Goal: Task Accomplishment & Management: Complete application form

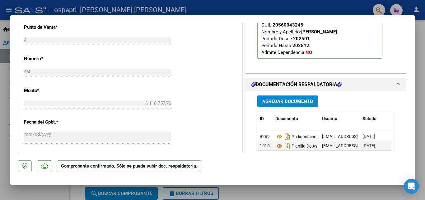
scroll to position [308, 0]
click at [299, 101] on span "Agregar Documento" at bounding box center [287, 101] width 51 height 6
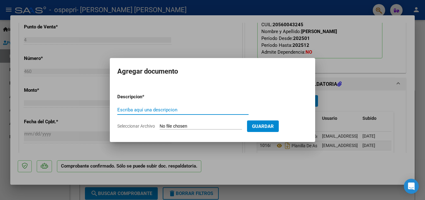
click at [210, 109] on input "Escriba aquí una descripcion" at bounding box center [182, 110] width 131 height 6
type input "planilla de asistencia"
click at [170, 127] on input "Seleccionar Archivo" at bounding box center [201, 126] width 82 height 6
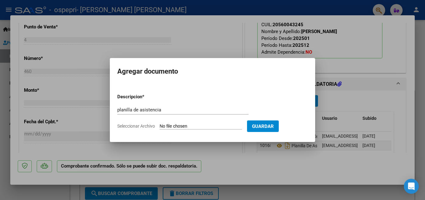
type input "C:\fakepath\asist [DATE] [PERSON_NAME].pdf"
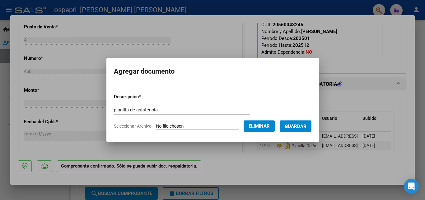
click at [304, 128] on span "Guardar" at bounding box center [296, 126] width 22 height 6
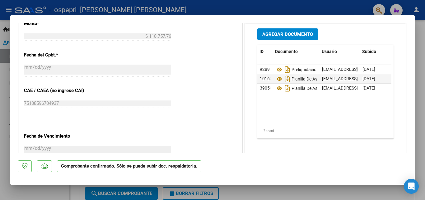
scroll to position [0, 12]
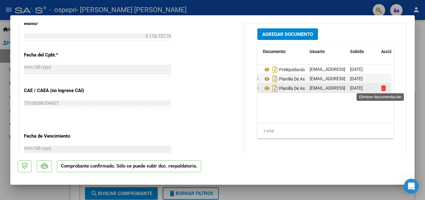
click at [381, 90] on icon at bounding box center [383, 88] width 5 height 6
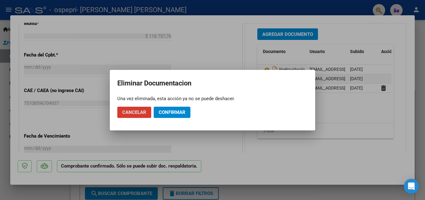
click at [164, 114] on span "Confirmar" at bounding box center [172, 112] width 27 height 6
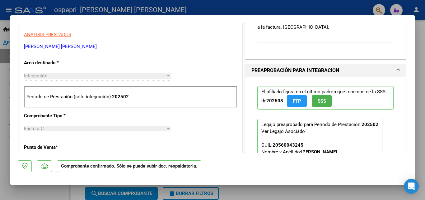
scroll to position [175, 0]
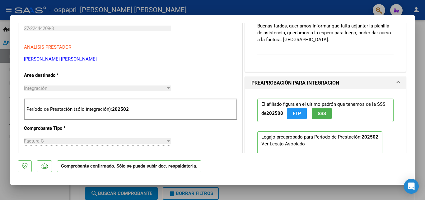
click at [6, 31] on div at bounding box center [212, 100] width 425 height 200
type input "$ 0,00"
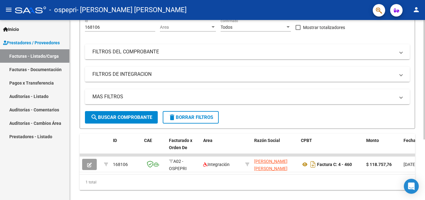
scroll to position [91, 0]
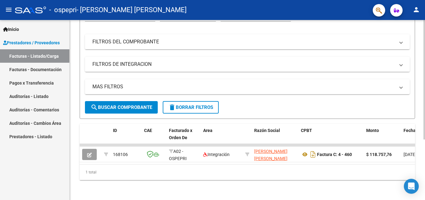
click at [425, 157] on div at bounding box center [425, 139] width 2 height 119
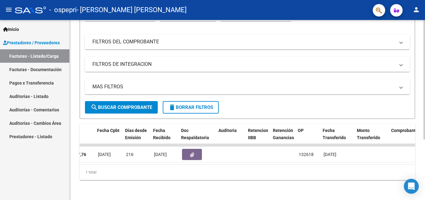
scroll to position [0, 307]
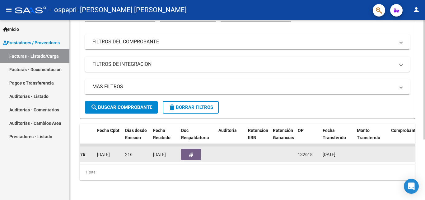
click at [193, 153] on button "button" at bounding box center [191, 153] width 20 height 11
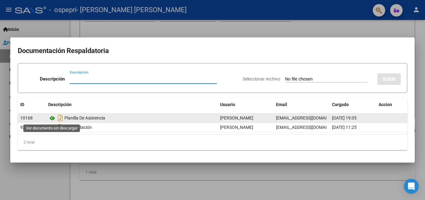
click at [51, 118] on icon at bounding box center [52, 117] width 8 height 7
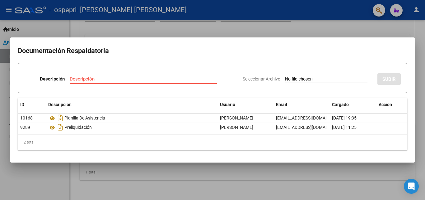
click at [28, 21] on div at bounding box center [212, 100] width 425 height 200
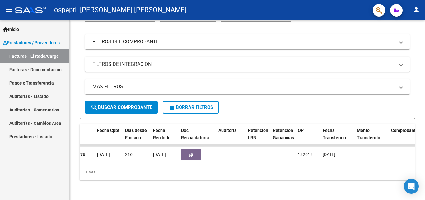
click at [17, 68] on link "Facturas - Documentación" at bounding box center [34, 69] width 69 height 13
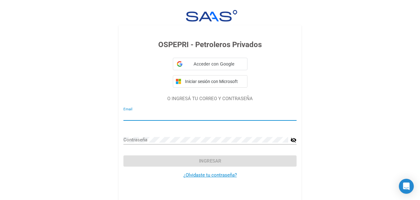
type input "[EMAIL_ADDRESS][DOMAIN_NAME]"
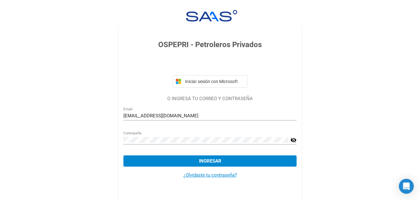
click at [294, 140] on mat-icon "visibility_off" at bounding box center [294, 139] width 6 height 7
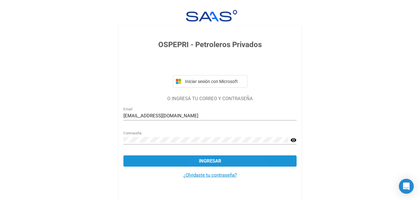
click at [203, 163] on span "Ingresar" at bounding box center [210, 161] width 22 height 6
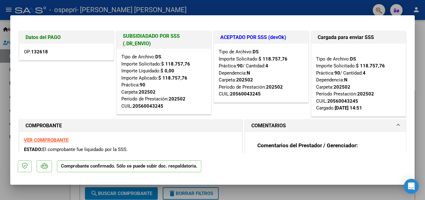
click at [6, 29] on div at bounding box center [212, 100] width 425 height 200
type input "$ 0,00"
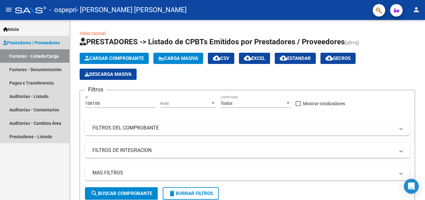
click at [14, 44] on span "Prestadores / Proveedores" at bounding box center [31, 42] width 57 height 7
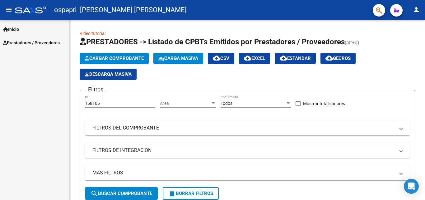
click at [12, 30] on span "Inicio" at bounding box center [11, 29] width 16 height 7
click at [20, 56] on link "Contacto OS" at bounding box center [34, 55] width 69 height 13
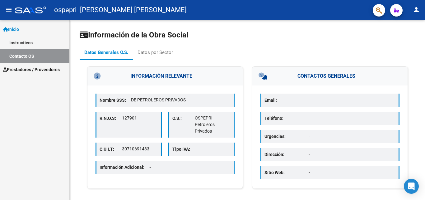
click at [14, 28] on span "Inicio" at bounding box center [11, 29] width 16 height 7
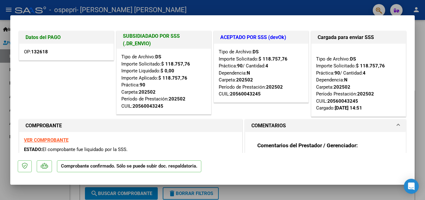
click at [7, 92] on div at bounding box center [212, 100] width 425 height 200
type input "$ 0,00"
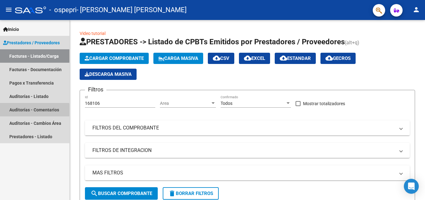
click at [20, 111] on link "Auditorías - Comentarios" at bounding box center [34, 109] width 69 height 13
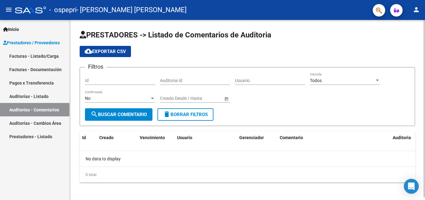
drag, startPoint x: 423, startPoint y: 68, endPoint x: 425, endPoint y: 86, distance: 18.1
click at [425, 86] on div "PRESTADORES -> Listado de Comentarios de Auditoria cloud_download Exportar CSV …" at bounding box center [248, 111] width 357 height 182
click at [420, 53] on div "PRESTADORES -> Listado de Comentarios de Auditoria cloud_download Exportar CSV …" at bounding box center [247, 111] width 355 height 182
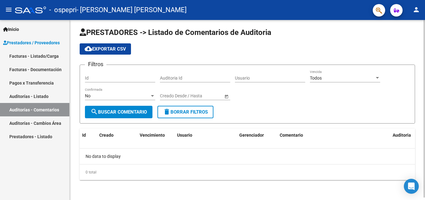
click at [409, 149] on div "PRESTADORES -> Listado de Comentarios de Auditoria cloud_download Exportar CSV …" at bounding box center [248, 108] width 357 height 182
click at [13, 96] on link "Auditorías - Listado" at bounding box center [34, 95] width 69 height 13
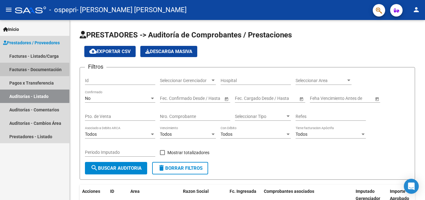
click at [10, 69] on link "Facturas - Documentación" at bounding box center [34, 69] width 69 height 13
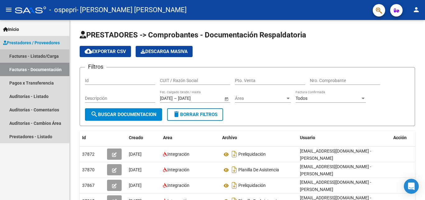
click at [16, 58] on link "Facturas - Listado/Carga" at bounding box center [34, 55] width 69 height 13
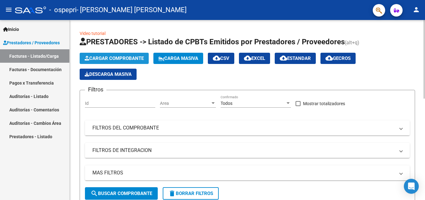
click at [131, 59] on span "Cargar Comprobante" at bounding box center [114, 58] width 59 height 6
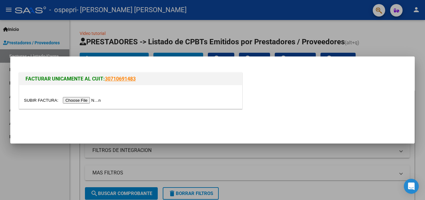
click at [166, 26] on div at bounding box center [212, 100] width 425 height 200
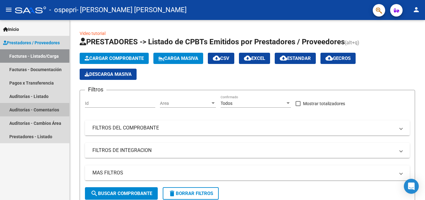
click at [51, 109] on link "Auditorías - Comentarios" at bounding box center [34, 109] width 69 height 13
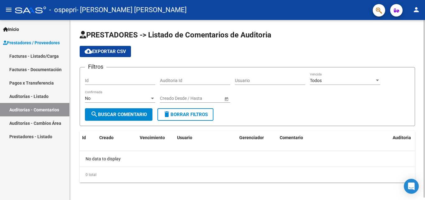
click at [132, 115] on span "search Buscar Comentario" at bounding box center [119, 114] width 56 height 6
drag, startPoint x: 418, startPoint y: 49, endPoint x: 425, endPoint y: 93, distance: 44.7
click at [425, 93] on div "PRESTADORES -> Listado de Comentarios de Auditoria cloud_download Exportar CSV …" at bounding box center [248, 111] width 357 height 182
click at [398, 32] on h1 "PRESTADORES -> Listado de Comentarios de Auditoria" at bounding box center [248, 35] width 336 height 11
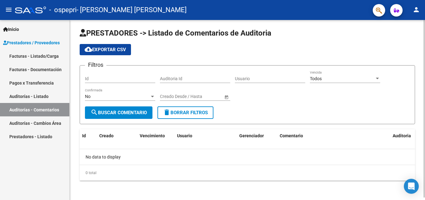
scroll to position [2, 0]
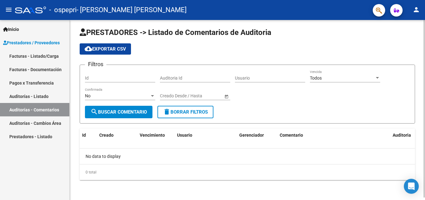
click at [388, 122] on div "PRESTADORES -> Listado de Comentarios de Auditoria cloud_download Exportar CSV …" at bounding box center [248, 108] width 357 height 182
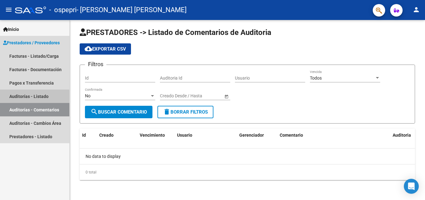
click at [11, 96] on link "Auditorías - Listado" at bounding box center [34, 95] width 69 height 13
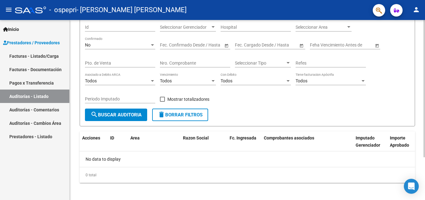
scroll to position [56, 0]
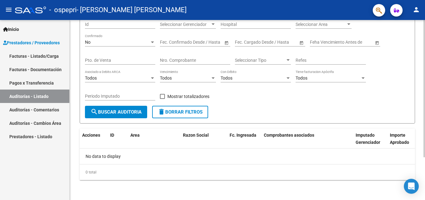
click at [425, 199] on html "menu - ospepri - [PERSON_NAME] [PERSON_NAME] person Inicio Instructivos Contact…" at bounding box center [212, 100] width 425 height 200
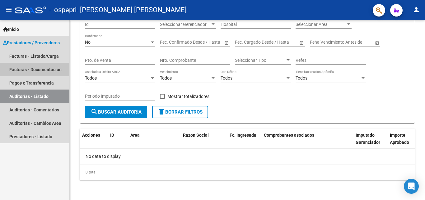
click at [43, 68] on link "Facturas - Documentación" at bounding box center [34, 69] width 69 height 13
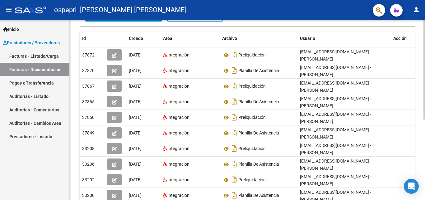
scroll to position [107, 0]
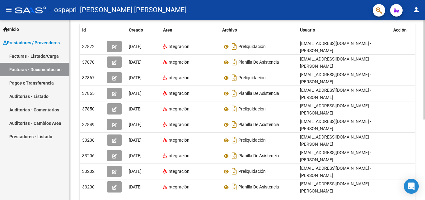
click at [425, 139] on div at bounding box center [425, 131] width 2 height 99
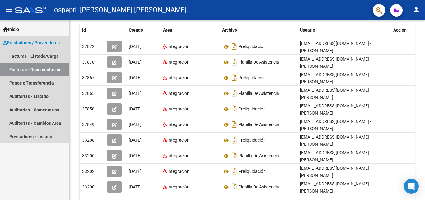
click at [51, 71] on link "Facturas - Documentación" at bounding box center [34, 69] width 69 height 13
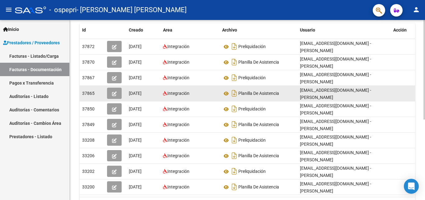
click at [99, 94] on div "37865" at bounding box center [92, 93] width 20 height 7
click at [227, 96] on icon at bounding box center [226, 93] width 8 height 7
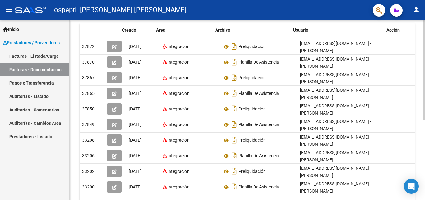
scroll to position [0, 7]
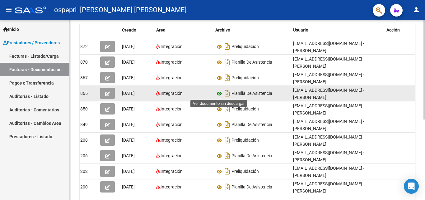
click at [222, 95] on icon at bounding box center [219, 93] width 8 height 7
click at [113, 92] on button "button" at bounding box center [107, 92] width 15 height 11
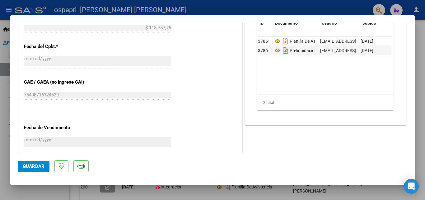
scroll to position [0, 0]
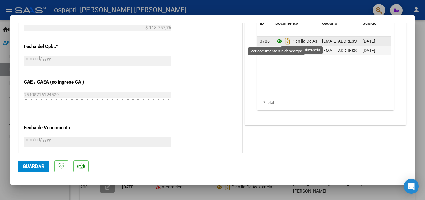
click at [277, 40] on icon at bounding box center [279, 40] width 8 height 7
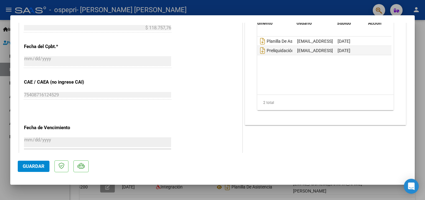
scroll to position [0, 31]
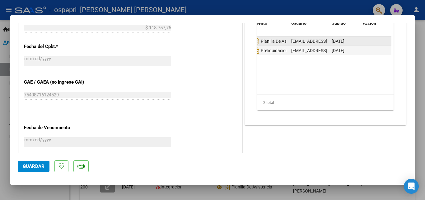
click at [373, 41] on datatable-body-cell at bounding box center [375, 40] width 31 height 9
drag, startPoint x: 373, startPoint y: 41, endPoint x: 409, endPoint y: 54, distance: 37.4
click at [409, 54] on mat-dialog-content "COMPROBANTE VER COMPROBANTE ESTADO: Recibida. En proceso de confirmacion/acepta…" at bounding box center [212, 88] width 405 height 130
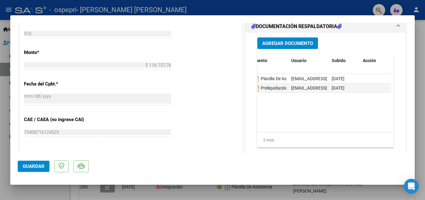
scroll to position [283, 0]
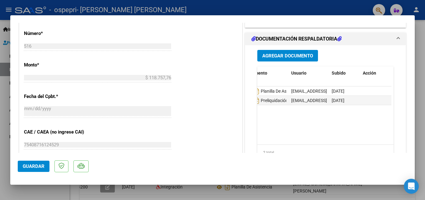
click at [299, 54] on span "Agregar Documento" at bounding box center [287, 56] width 51 height 6
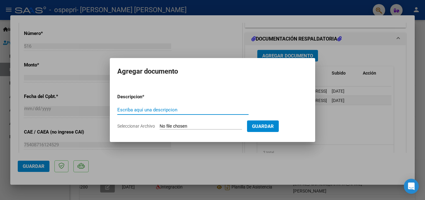
click at [190, 110] on input "Escriba aquí una descripcion" at bounding box center [182, 110] width 131 height 6
type input "planilla de asistencia corregida"
click at [203, 126] on input "Seleccionar Archivo" at bounding box center [201, 126] width 82 height 6
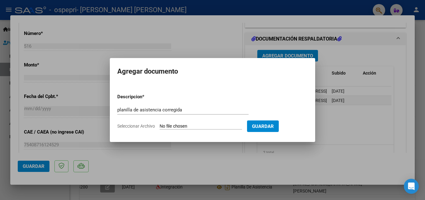
click at [172, 126] on input "Seleccionar Archivo" at bounding box center [201, 126] width 82 height 6
type input "C:\fakepath\asist [DATE] [PERSON_NAME].pdf"
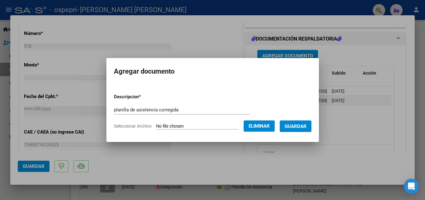
click at [306, 128] on span "Guardar" at bounding box center [296, 126] width 22 height 6
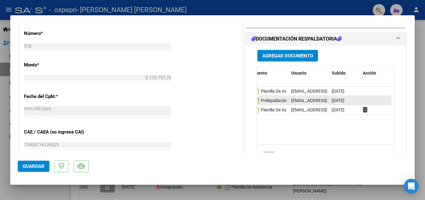
click at [362, 100] on datatable-body-cell at bounding box center [375, 100] width 31 height 9
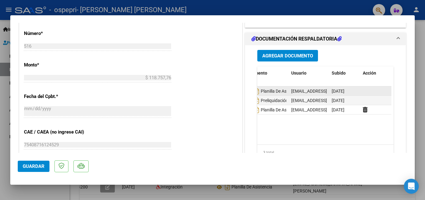
click at [355, 90] on div "[DATE]" at bounding box center [345, 90] width 26 height 7
click at [354, 90] on div "[DATE]" at bounding box center [345, 90] width 26 height 7
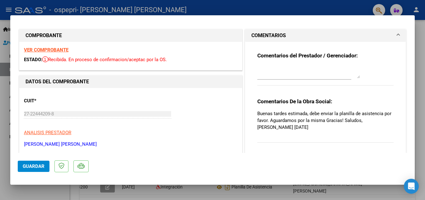
scroll to position [0, 0]
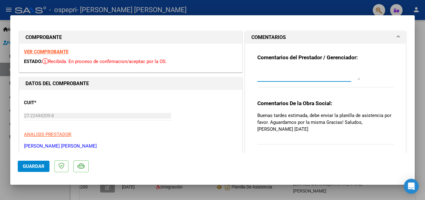
click at [268, 79] on textarea at bounding box center [308, 74] width 103 height 12
type textarea "Buenas tardes envío documentación correspondiente y solicitada. Saludos y graci…"
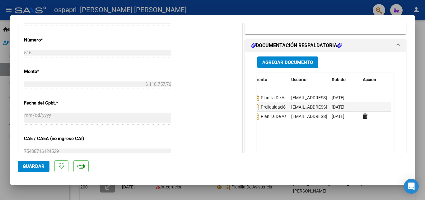
scroll to position [286, 0]
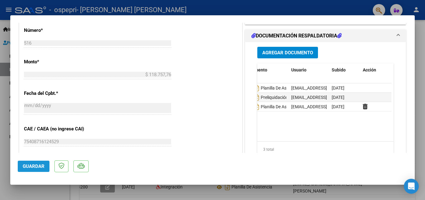
click at [39, 166] on span "Guardar" at bounding box center [34, 166] width 22 height 6
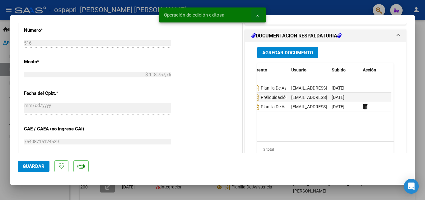
click at [257, 17] on span "x" at bounding box center [257, 15] width 2 height 6
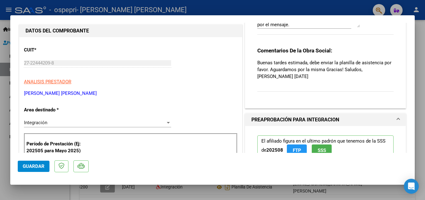
scroll to position [0, 0]
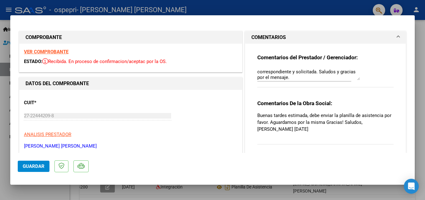
click at [0, 40] on div at bounding box center [212, 100] width 425 height 200
type input "$ 0,00"
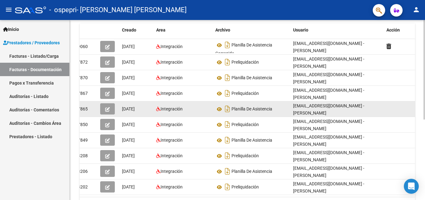
click at [384, 109] on datatable-body-cell at bounding box center [399, 108] width 31 height 15
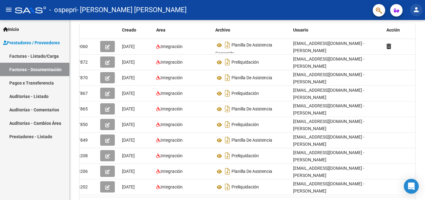
click at [416, 7] on mat-icon "person" at bounding box center [416, 9] width 7 height 7
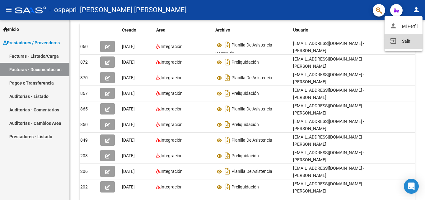
click at [409, 43] on button "exit_to_app Salir" at bounding box center [404, 41] width 38 height 15
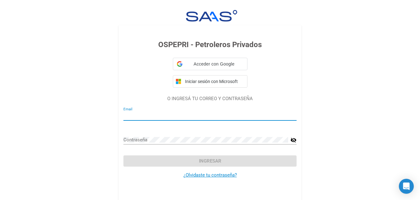
type input "[EMAIL_ADDRESS][DOMAIN_NAME]"
